Goal: Transaction & Acquisition: Download file/media

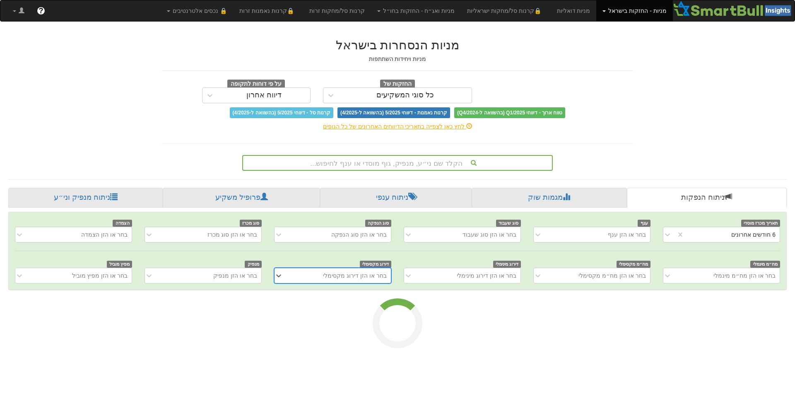
click at [509, 159] on div "הקלד שם ני״ע, מנפיק, גוף מוסדי או ענף לחיפוש..." at bounding box center [397, 163] width 309 height 14
click at [509, 160] on div "הקלד שם ני״ע, מנפיק, גוף מוסדי או ענף לחיפוש..." at bounding box center [397, 163] width 309 height 14
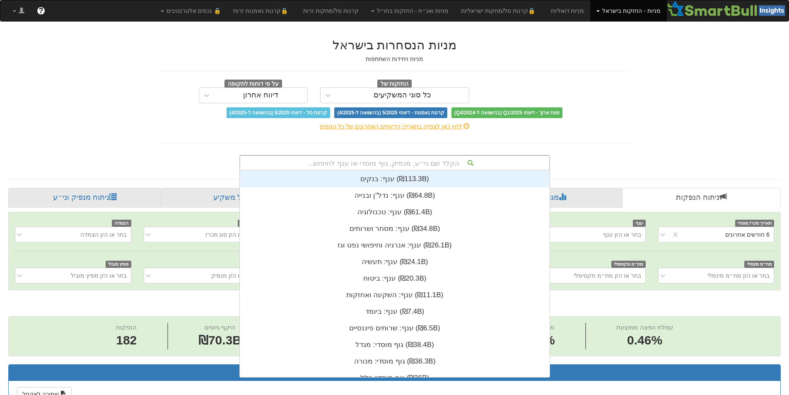
scroll to position [0, 1510]
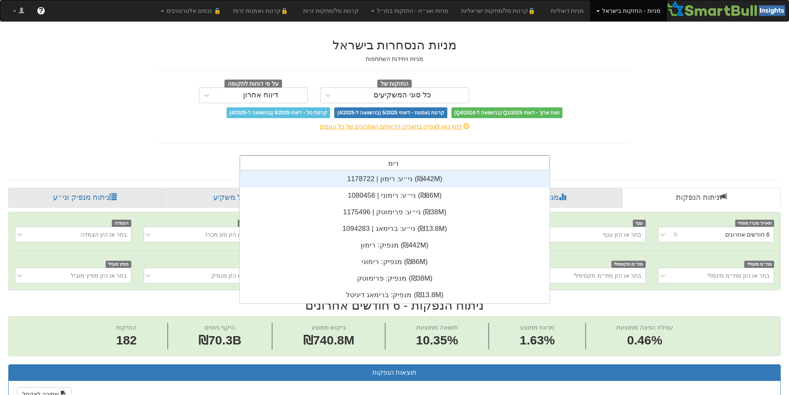
type input "רימון"
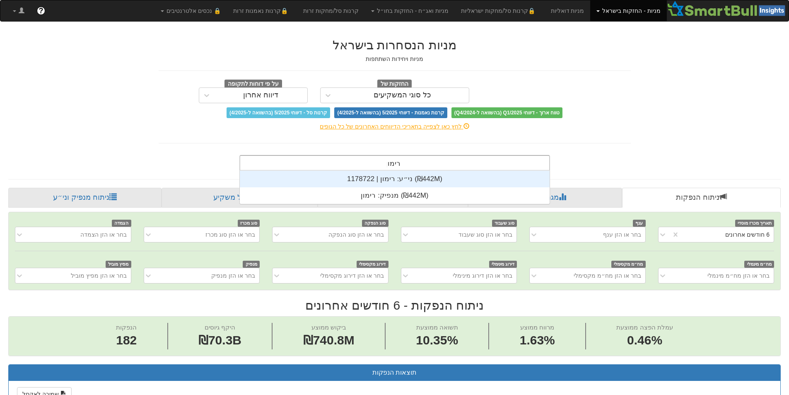
click at [462, 178] on div "ני״ע: ‏רימון | 1178722 ‎(₪442M)‎" at bounding box center [395, 179] width 310 height 17
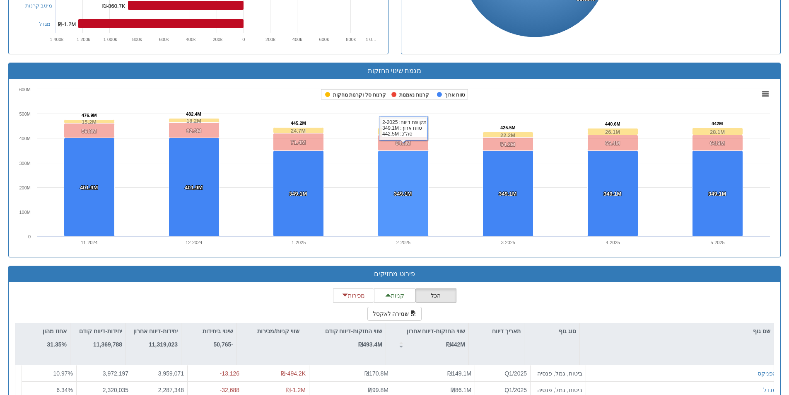
scroll to position [497, 0]
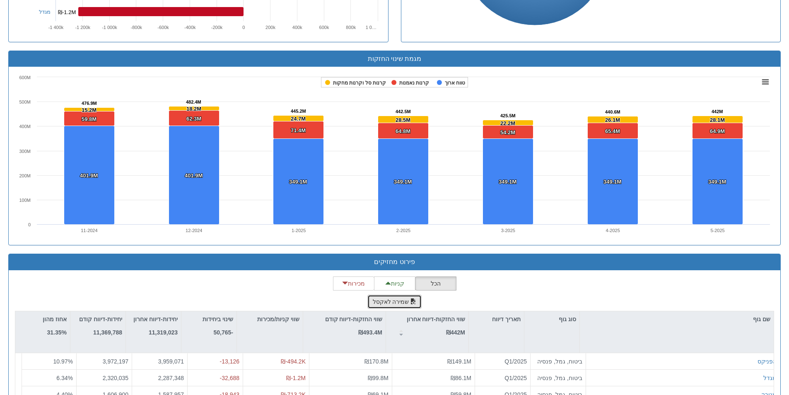
click at [383, 299] on button "שמירה לאקסל" at bounding box center [394, 302] width 55 height 14
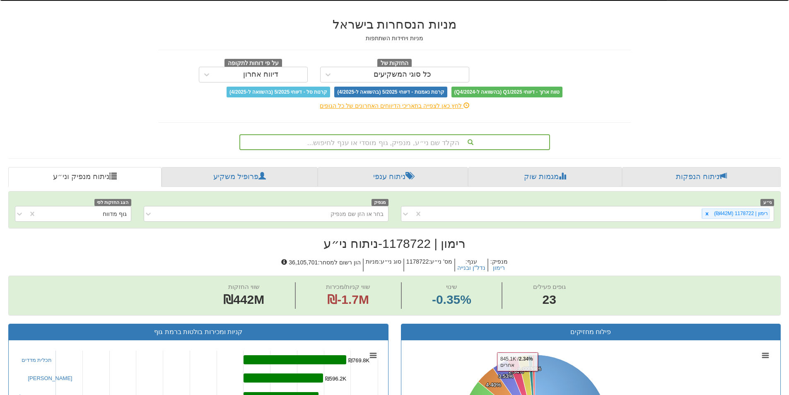
scroll to position [0, 0]
